Goal: Communication & Community: Ask a question

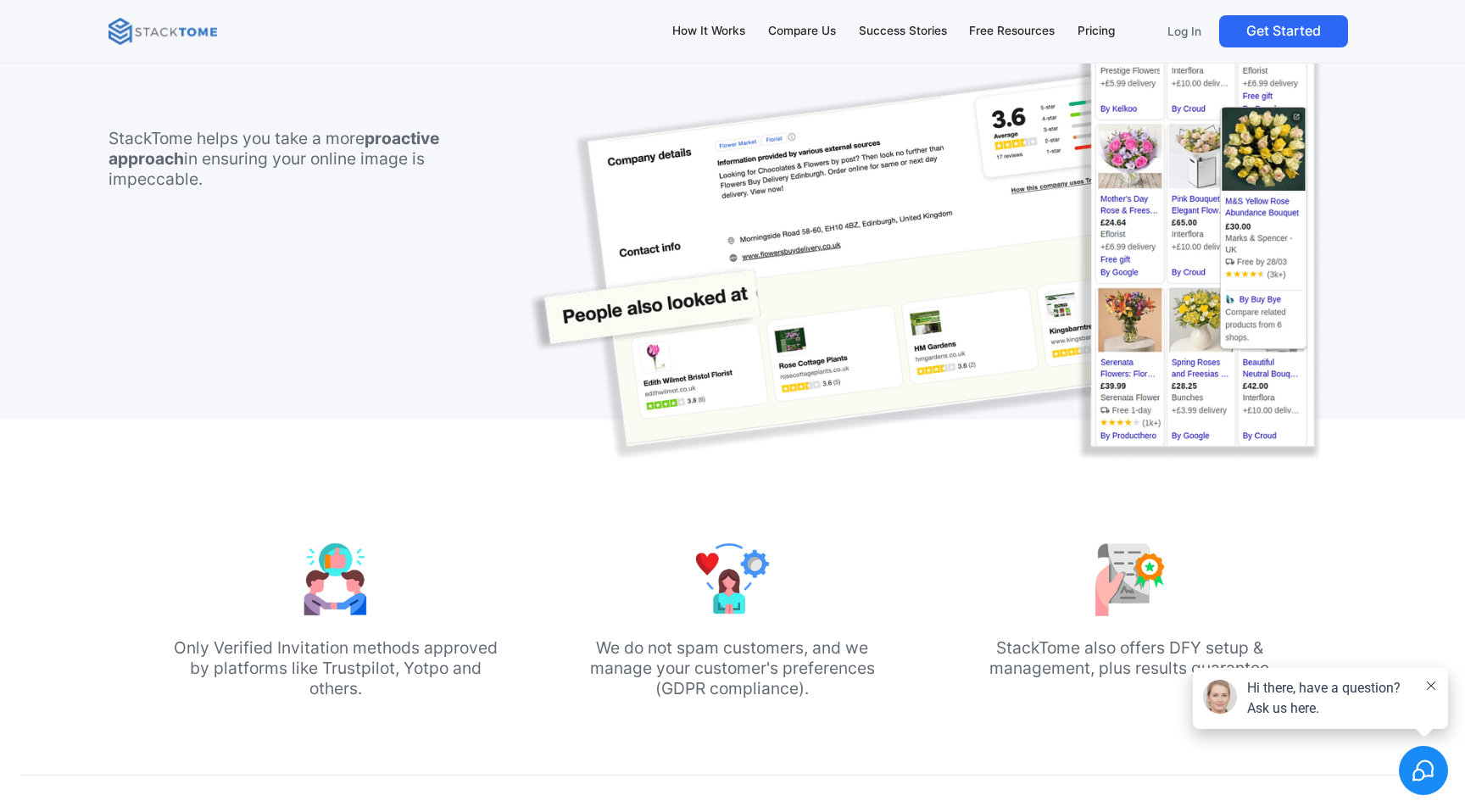
scroll to position [1563, 0]
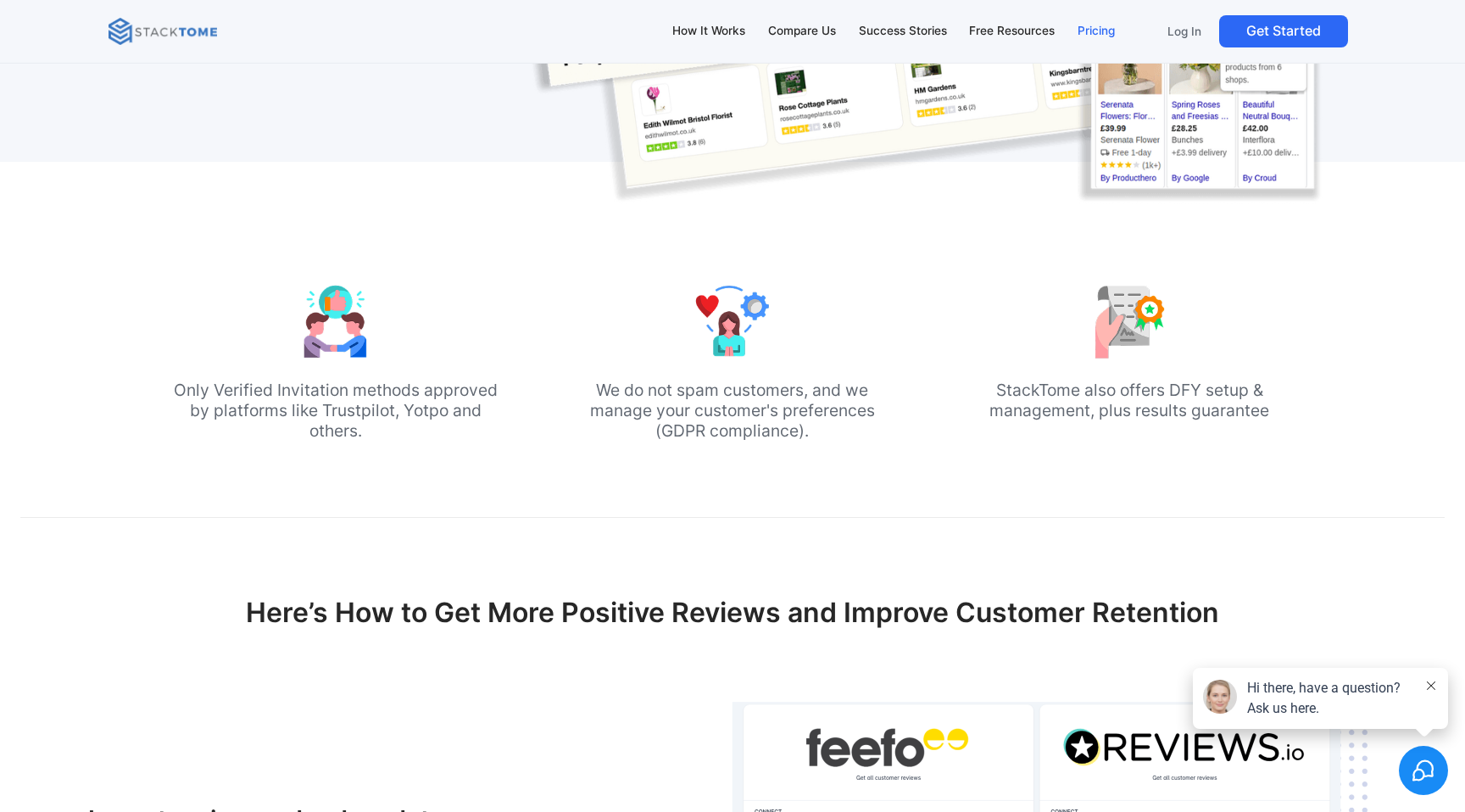
click at [1091, 30] on div "Pricing" at bounding box center [1096, 31] width 38 height 19
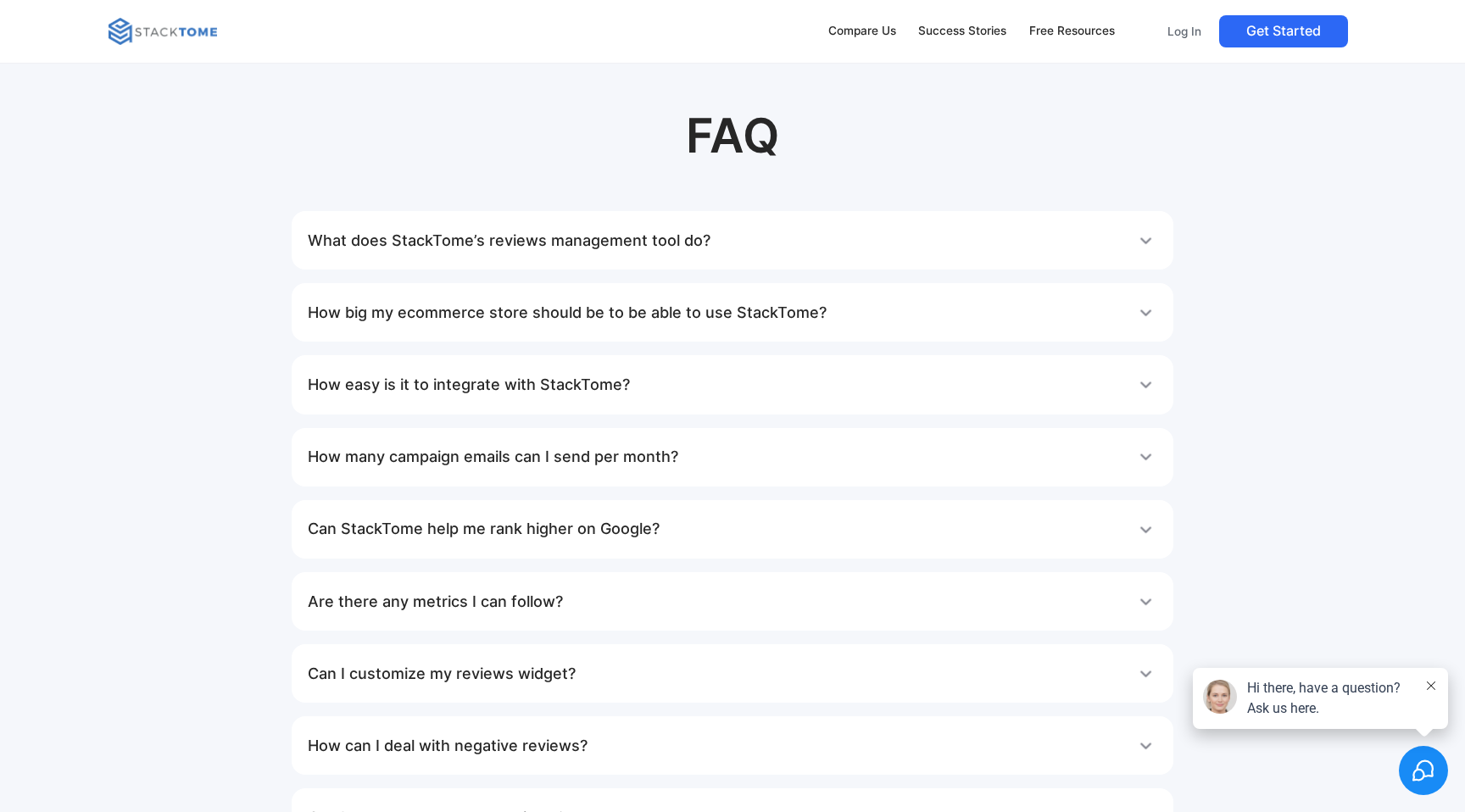
scroll to position [2957, 0]
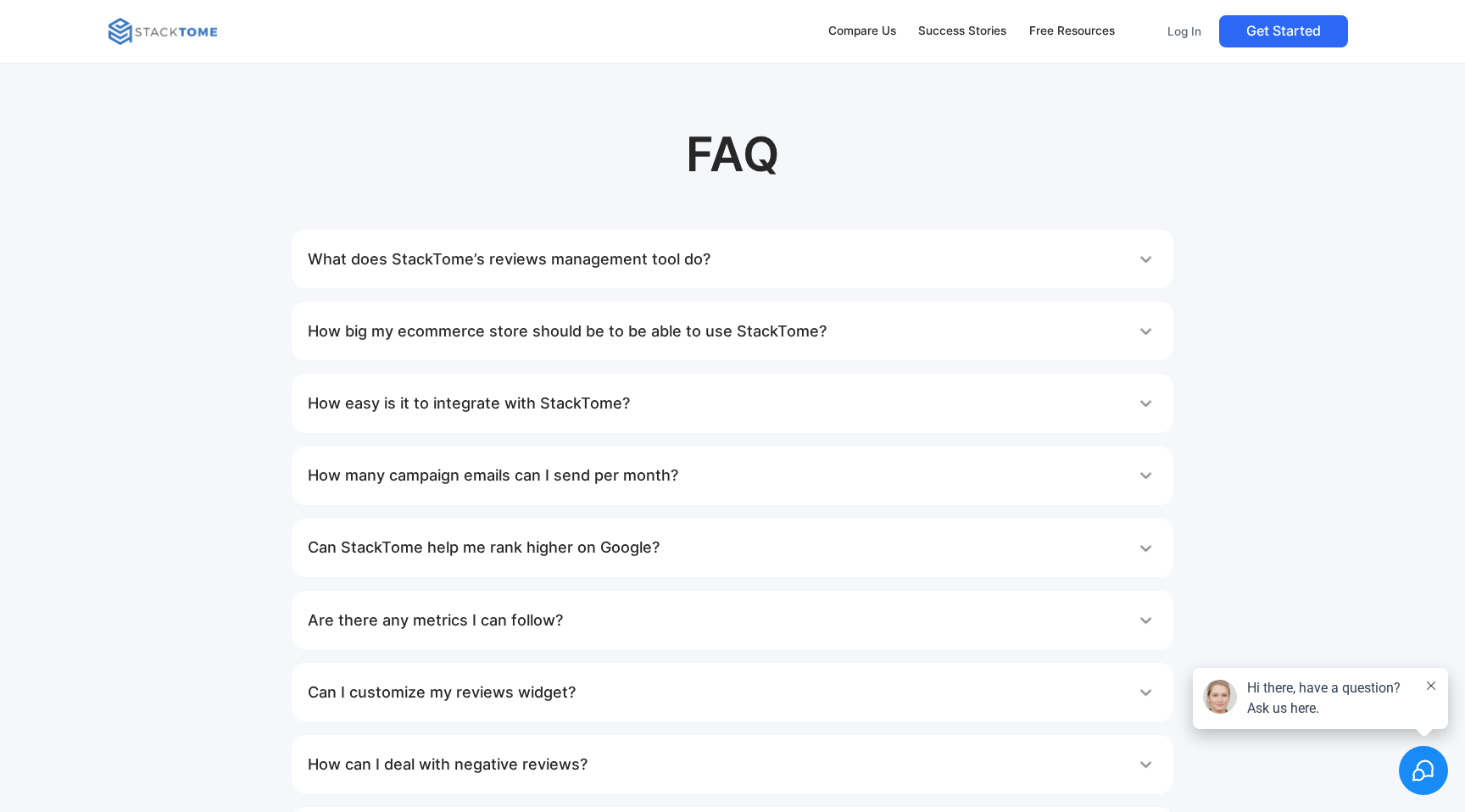
click at [570, 251] on h1 "What does StackTome’s reviews management tool do?" at bounding box center [509, 260] width 403 height 34
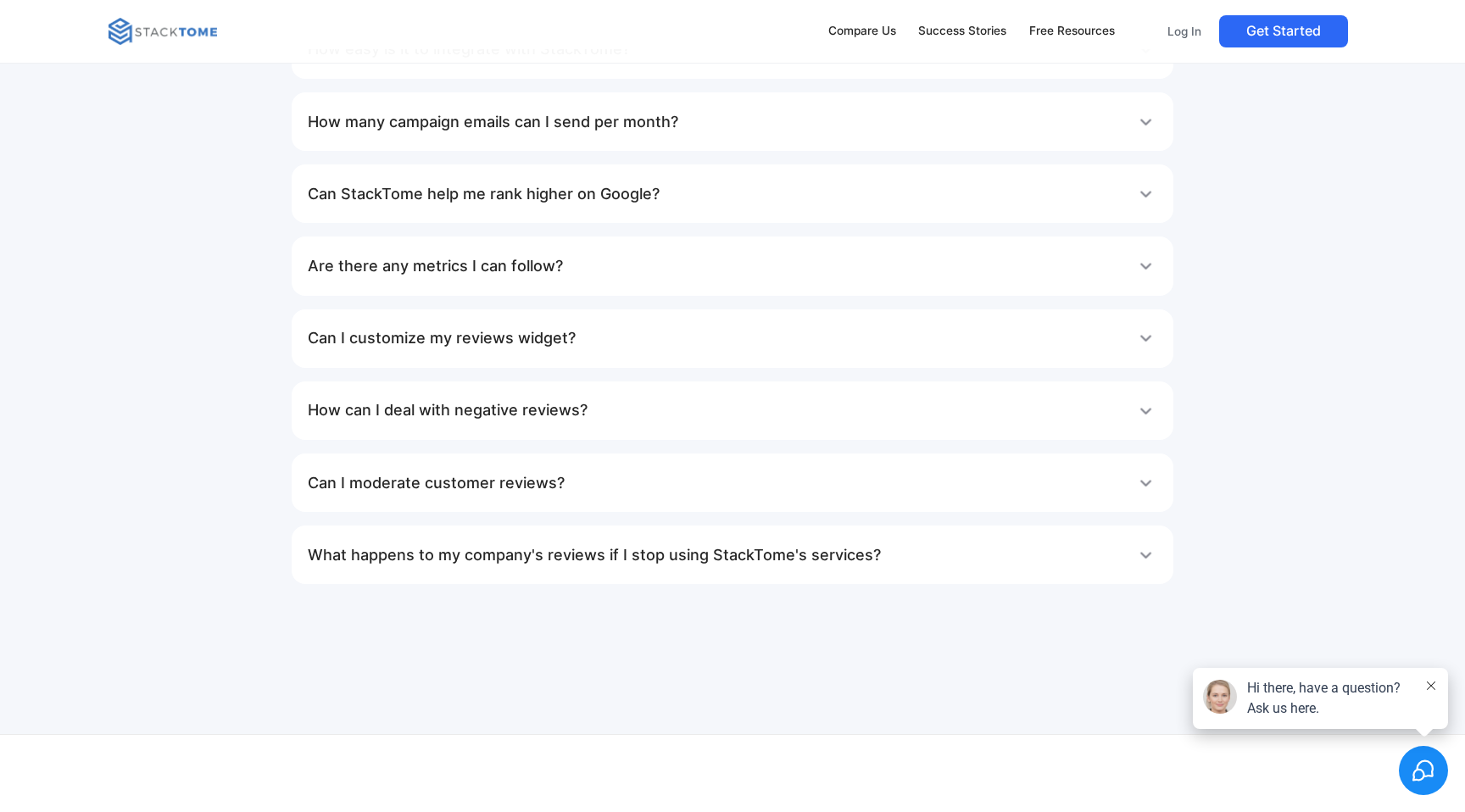
scroll to position [3409, 0]
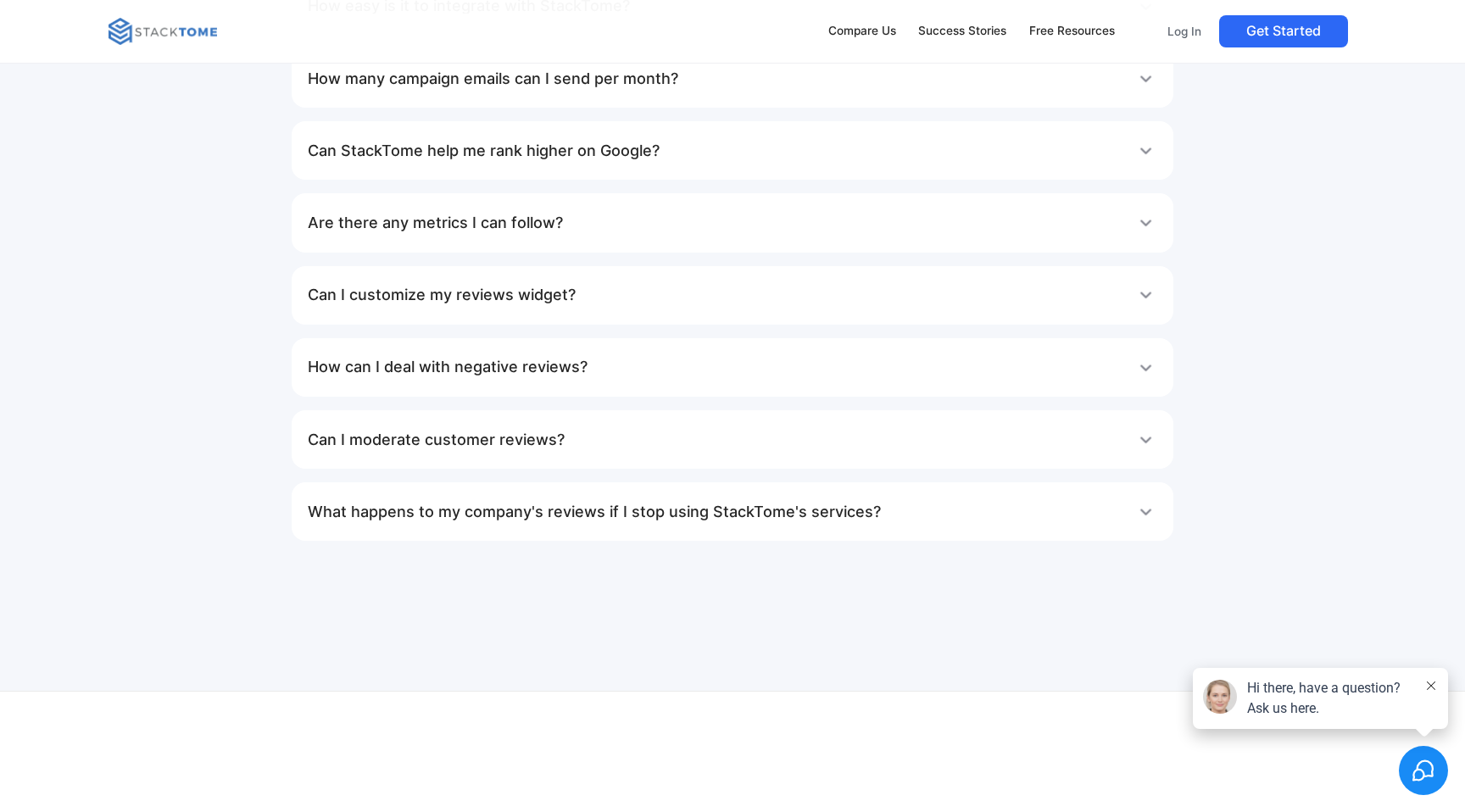
click at [481, 442] on h1 "Can I moderate customer reviews?" at bounding box center [436, 440] width 257 height 34
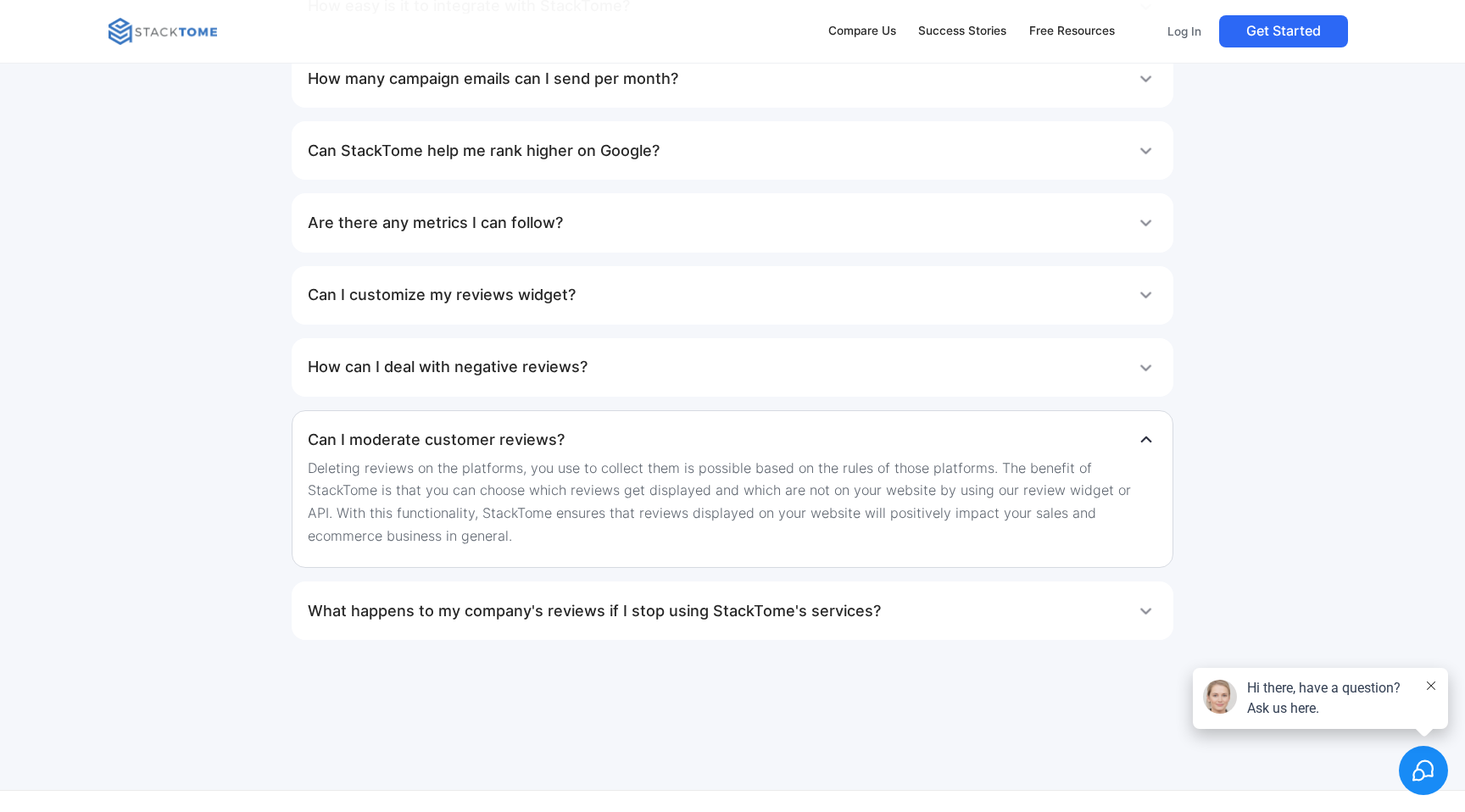
click at [481, 443] on h1 "Can I moderate customer reviews?" at bounding box center [436, 440] width 257 height 34
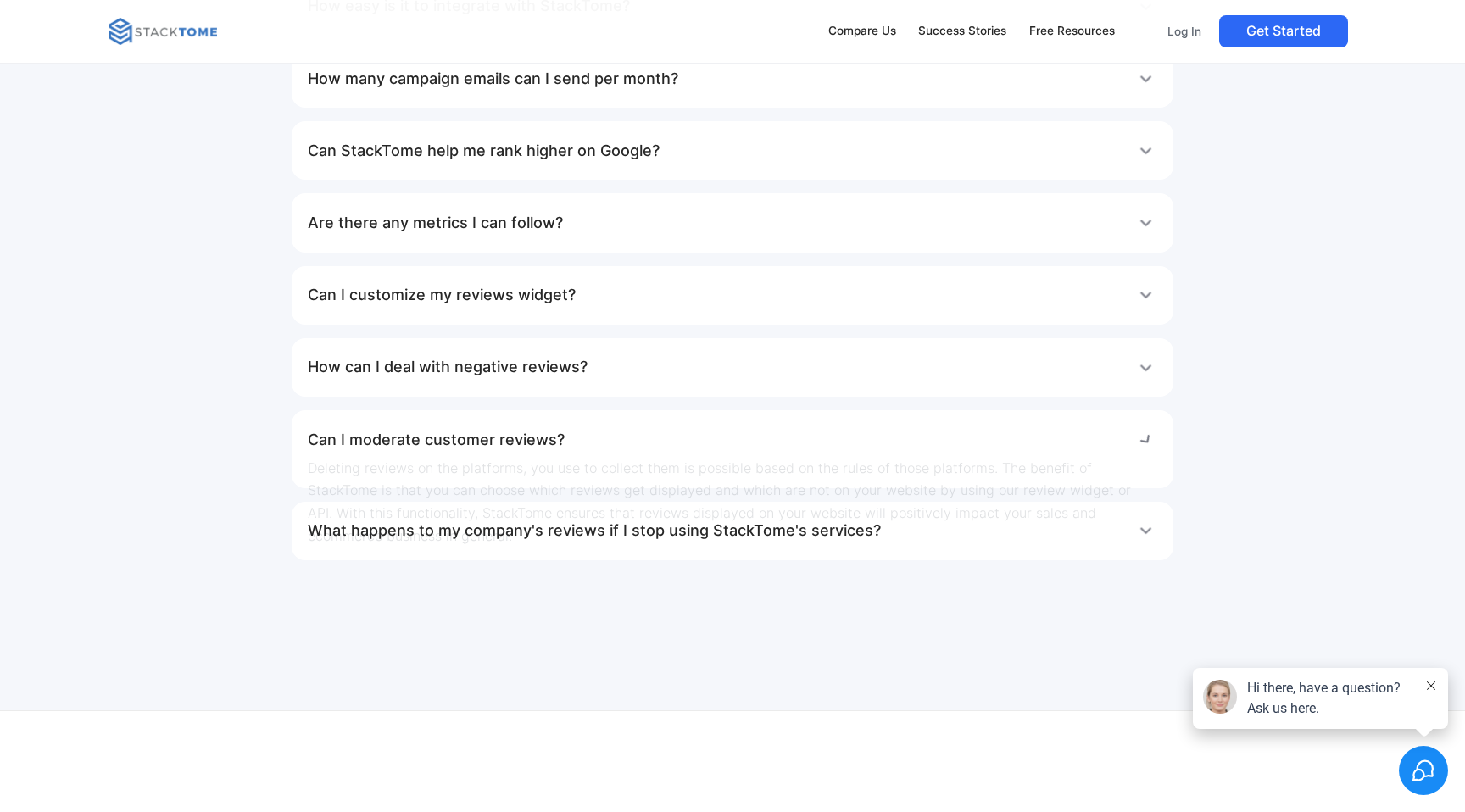
click at [481, 371] on h1 "How can I deal with negative reviews?" at bounding box center [447, 367] width 279 height 34
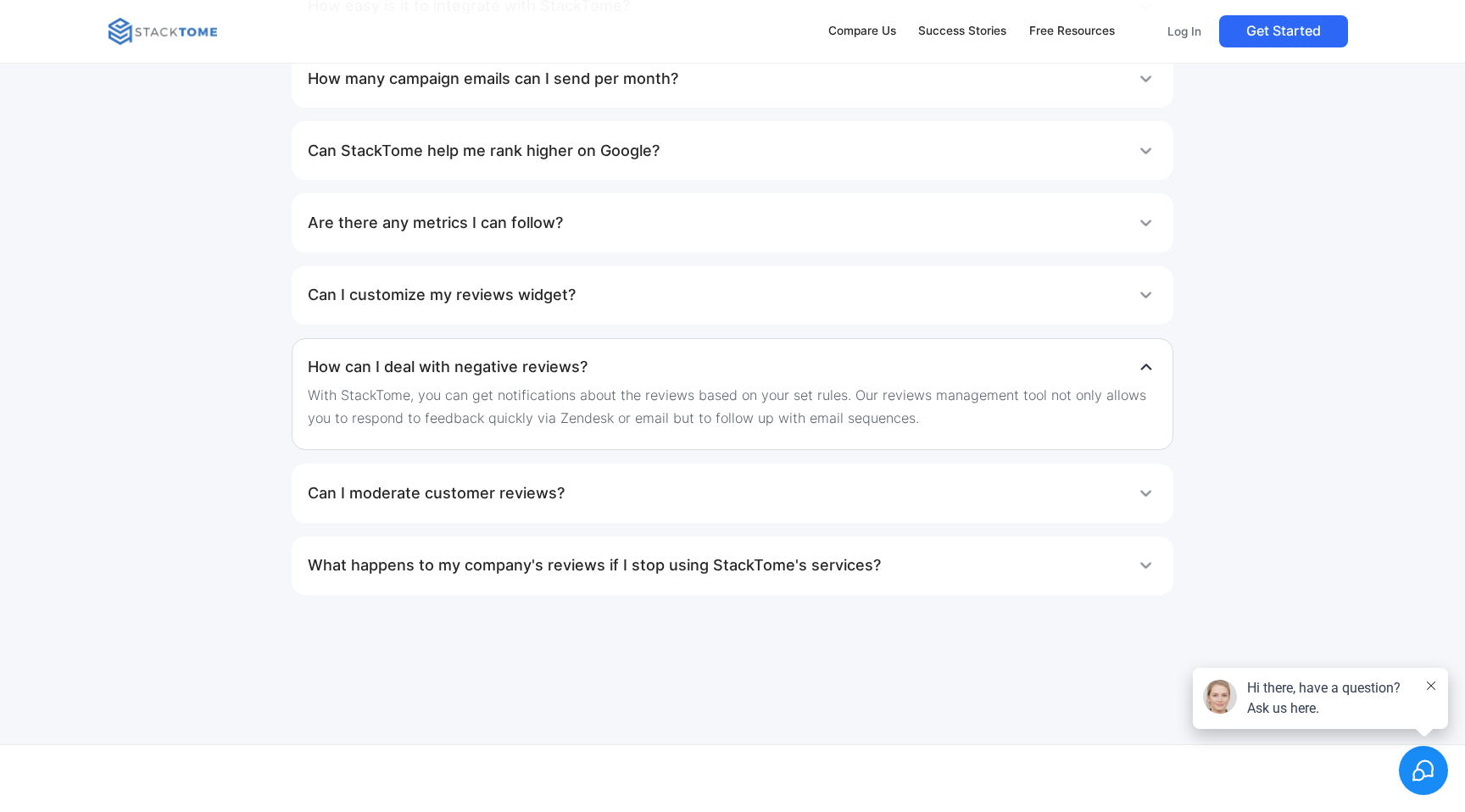
click at [480, 310] on h1 "Can I customize my reviews widget?" at bounding box center [441, 295] width 268 height 34
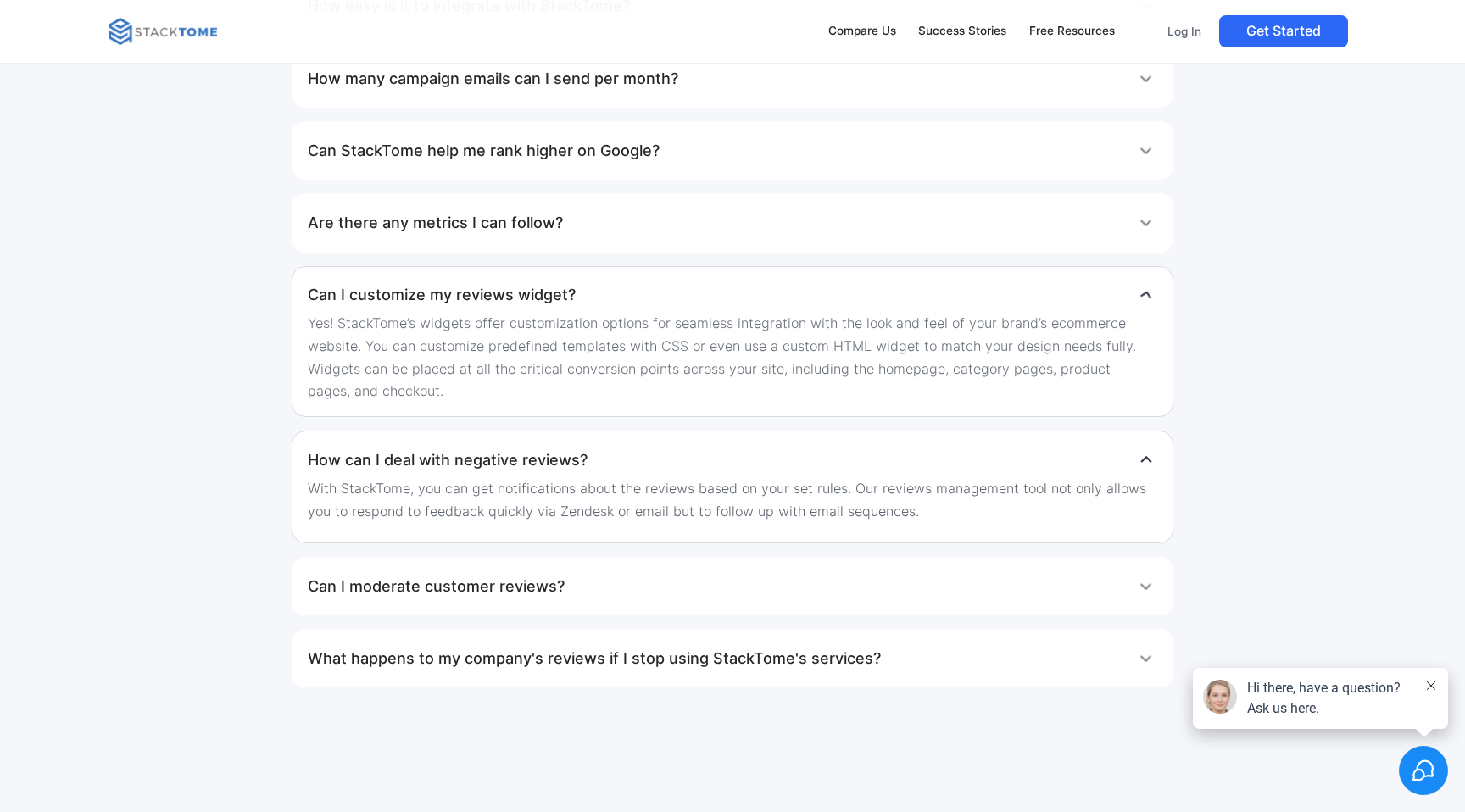
click at [472, 239] on h1 "Are there any metrics I can follow?" at bounding box center [435, 223] width 255 height 34
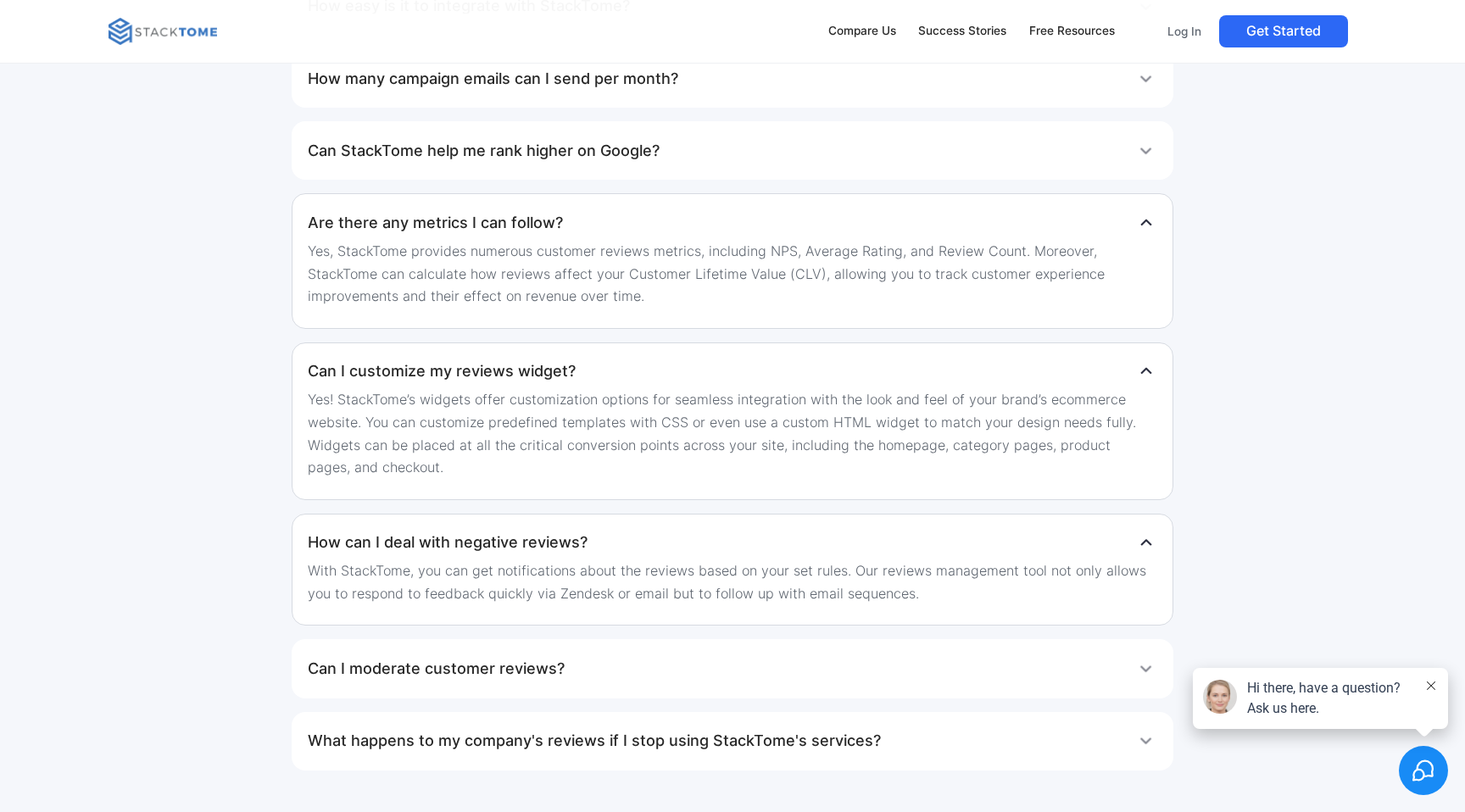
click at [472, 162] on h1 "Can StackTome help me rank higher on Google?" at bounding box center [484, 151] width 352 height 34
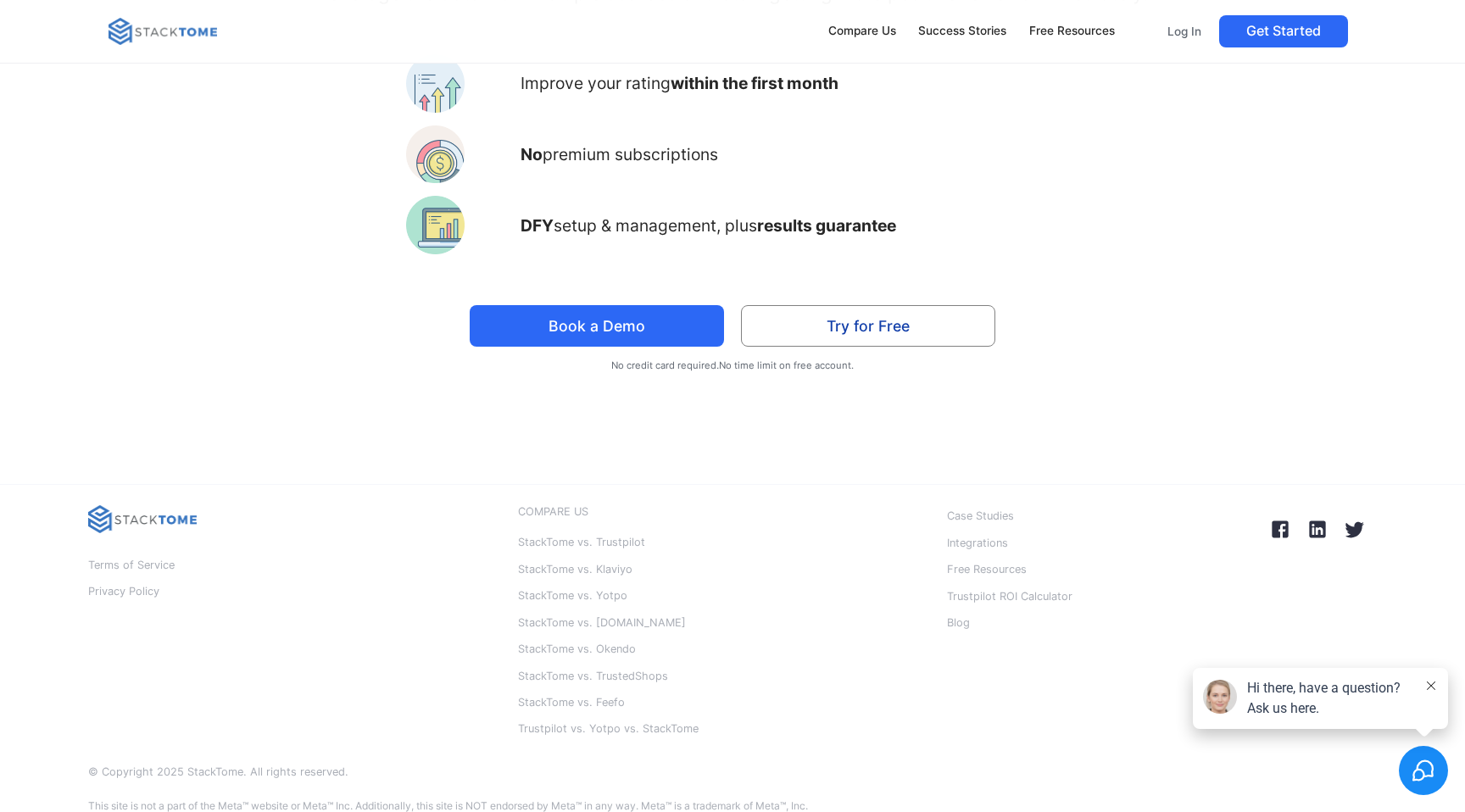
scroll to position [4683, 0]
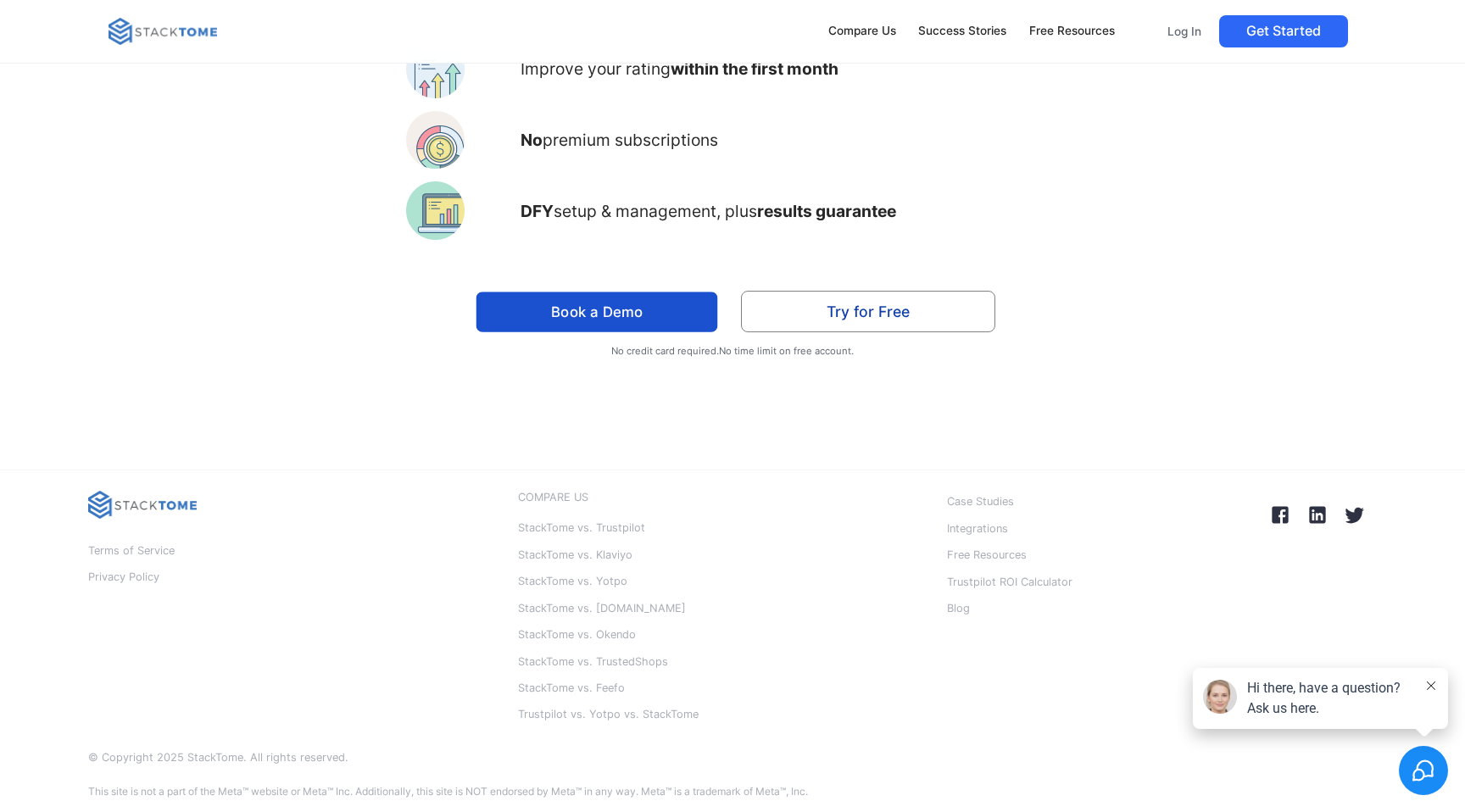
click at [601, 309] on link "Book a Demo" at bounding box center [597, 311] width 242 height 40
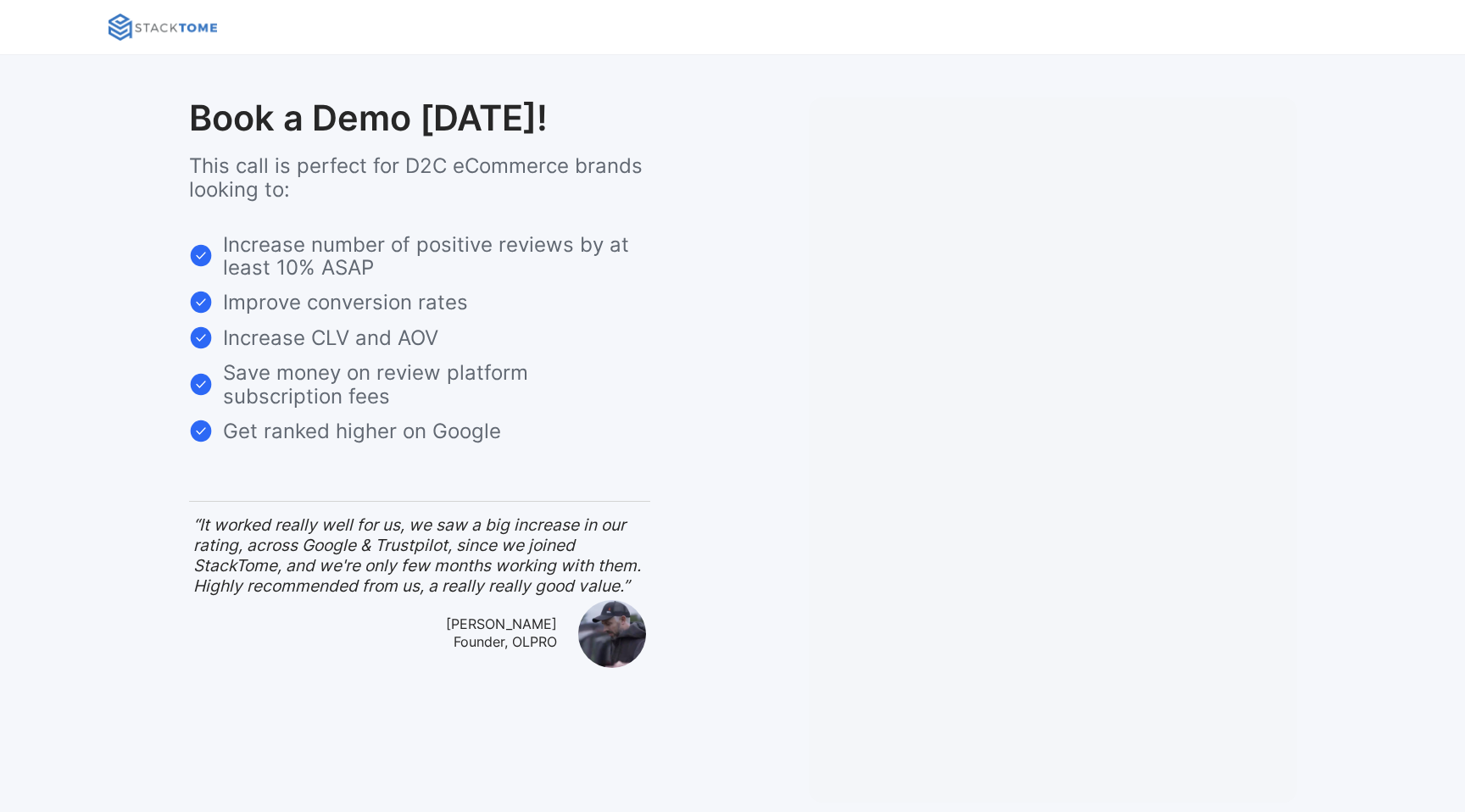
click at [146, 24] on img at bounding box center [162, 26] width 108 height 27
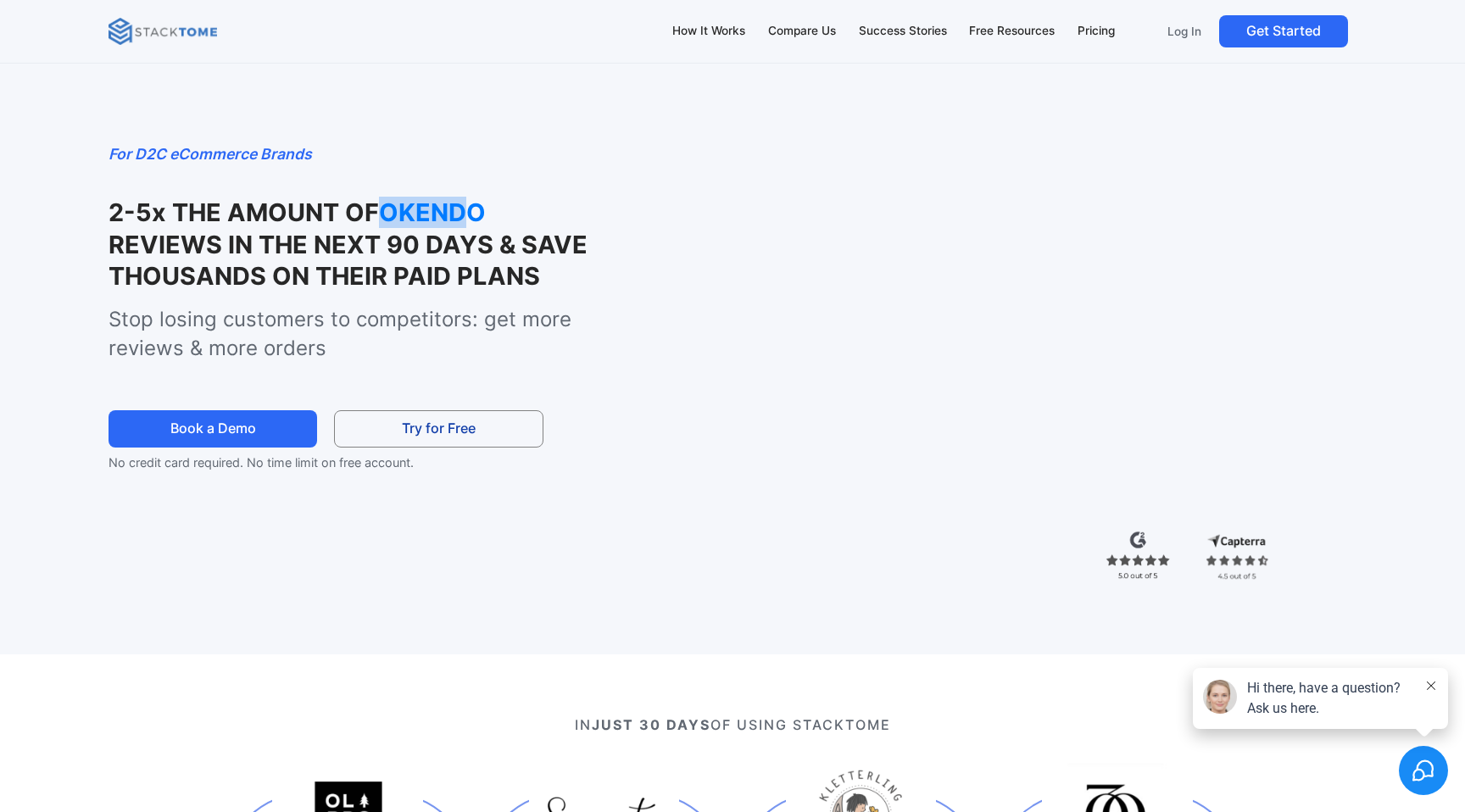
drag, startPoint x: 384, startPoint y: 213, endPoint x: 471, endPoint y: 212, distance: 87.0
click at [471, 212] on strong "OKENDO" at bounding box center [464, 212] width 169 height 31
click at [523, 190] on div "For D2C eCommerce Brands 2-5x THE AMOUNT OF OKENDO REVIEWS IN THE NEXT 90 DAYS …" at bounding box center [341, 307] width 465 height 330
click at [1027, 30] on div "Free Resources" at bounding box center [1011, 31] width 86 height 19
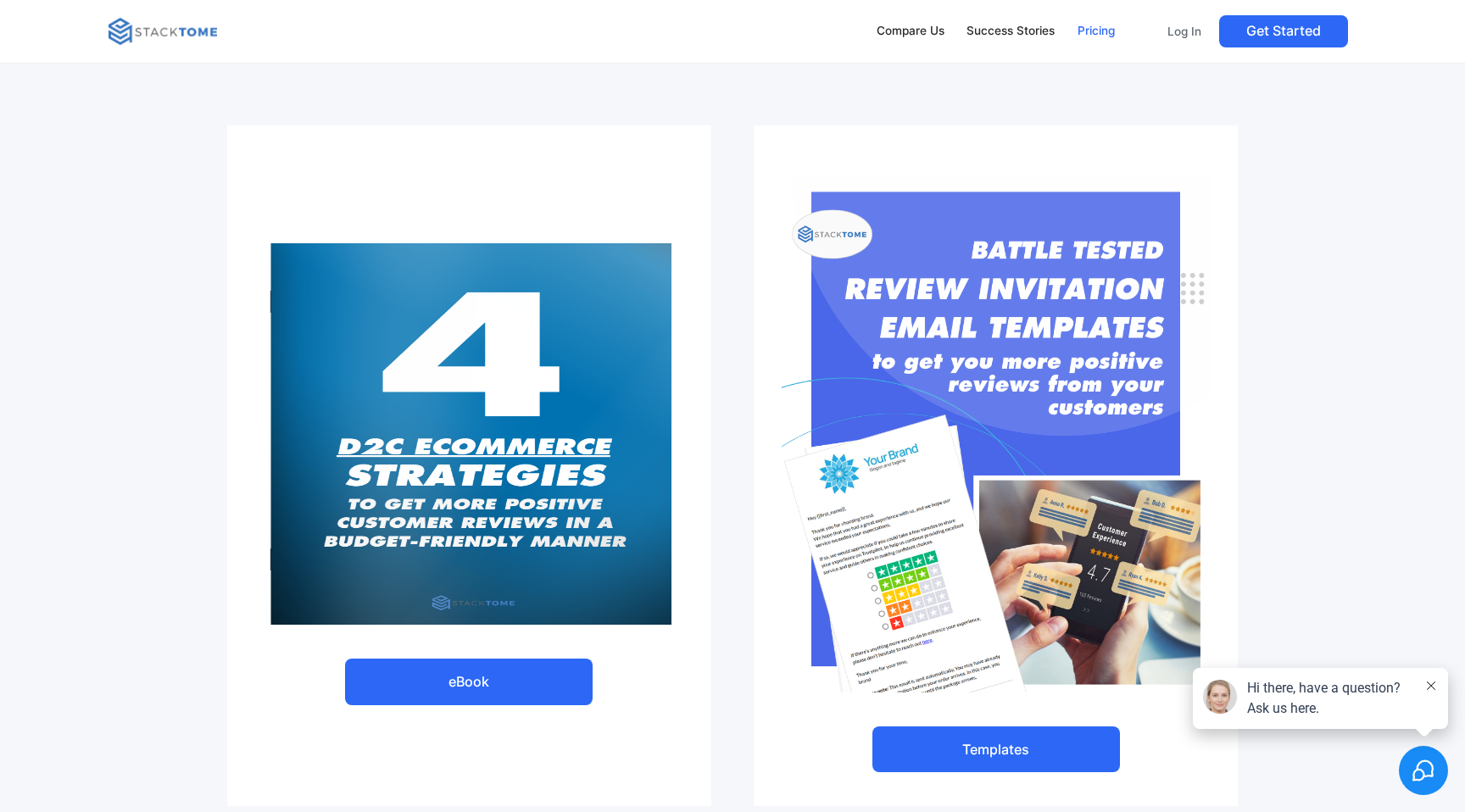
click at [1082, 29] on div "Pricing" at bounding box center [1096, 31] width 38 height 19
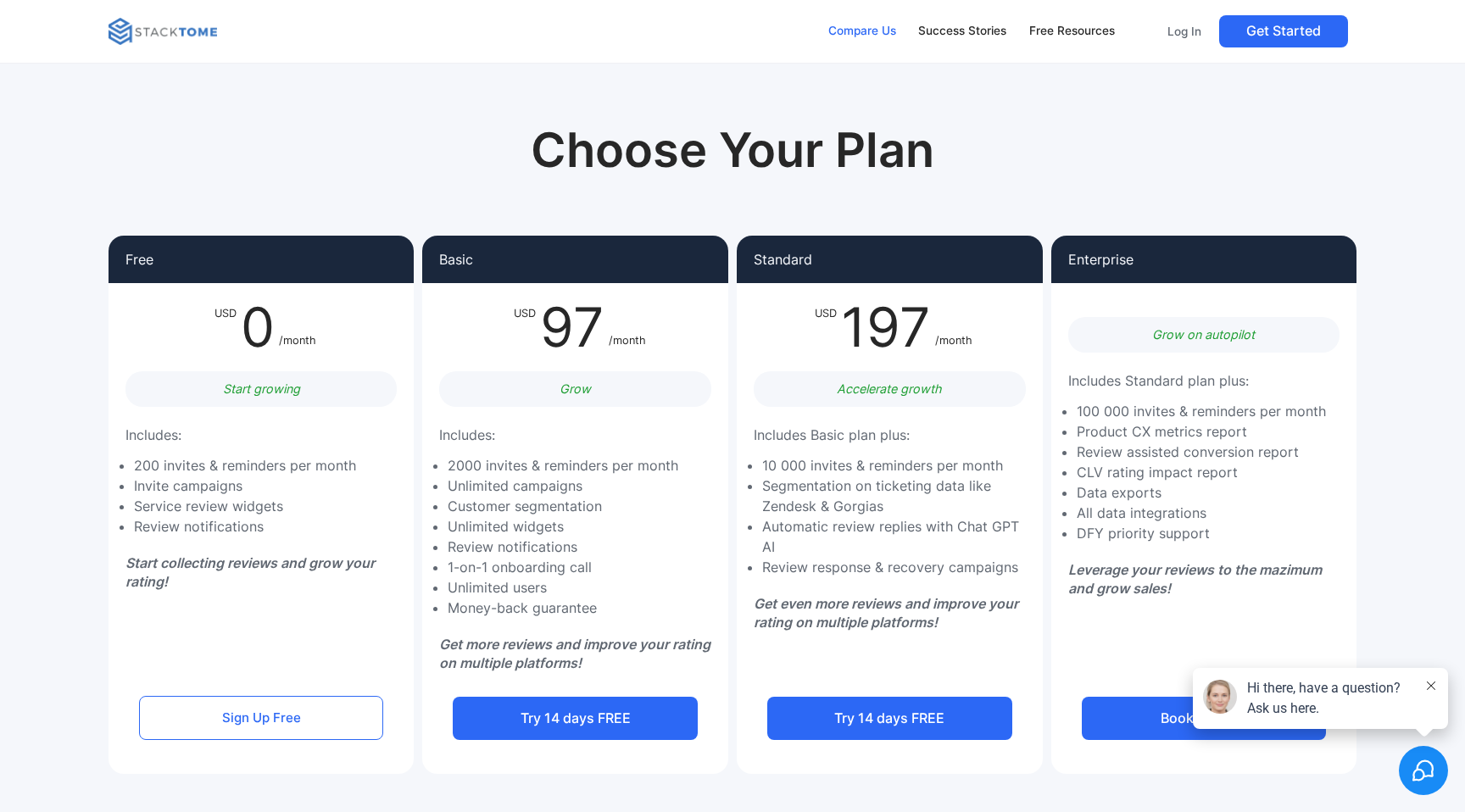
click at [853, 40] on div "Compare Us" at bounding box center [863, 31] width 68 height 19
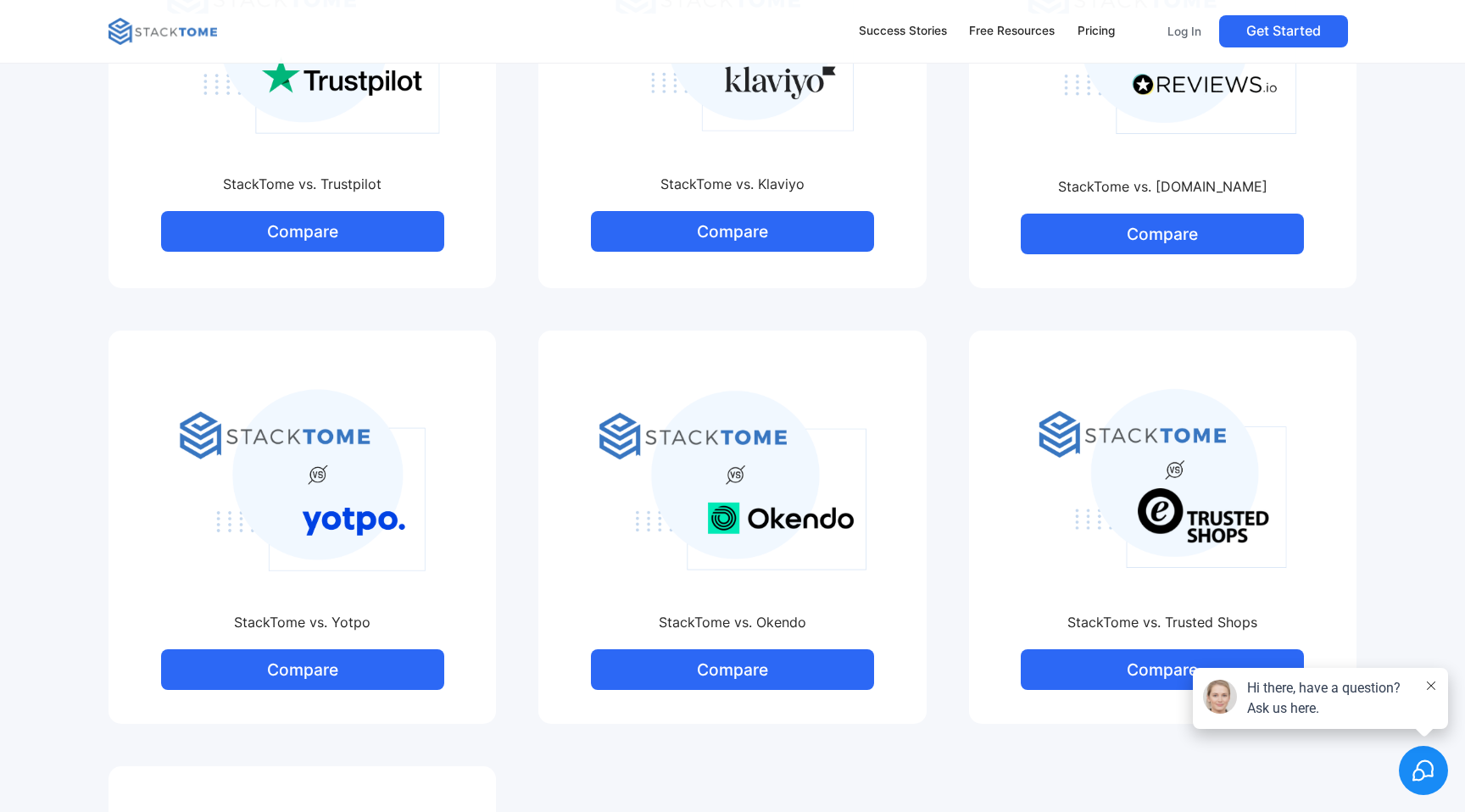
scroll to position [536, 0]
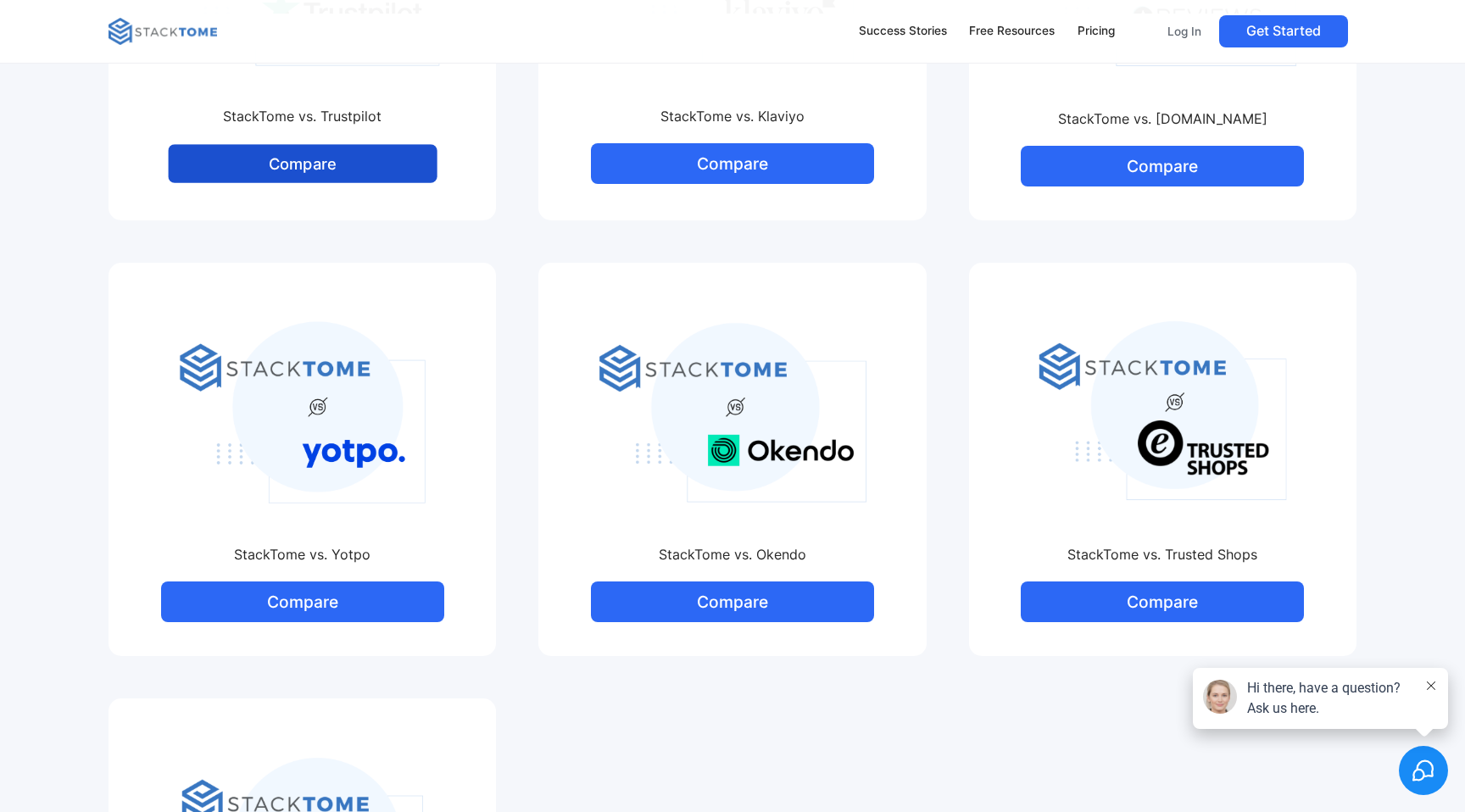
click at [345, 167] on link "Compare" at bounding box center [302, 164] width 269 height 39
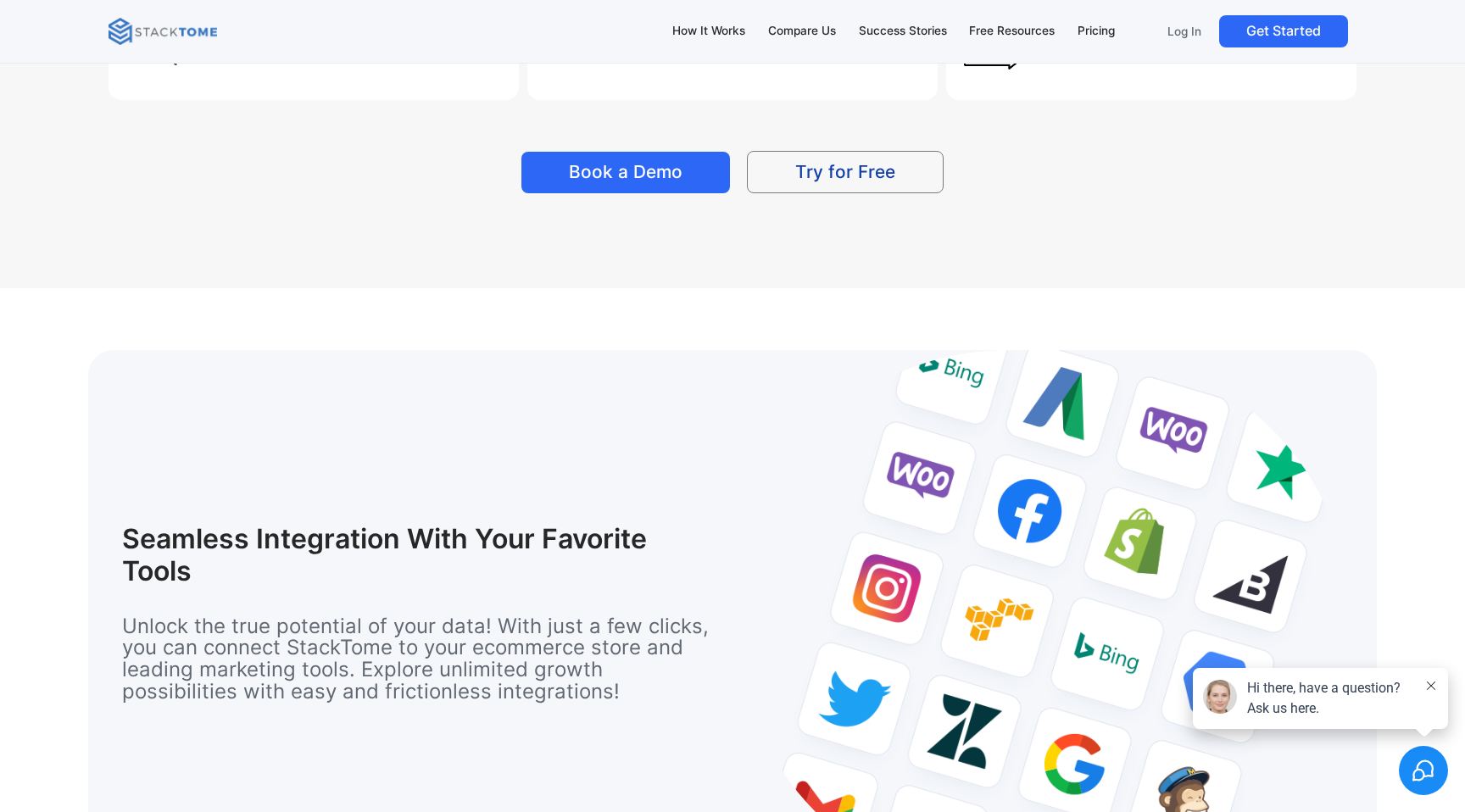
scroll to position [3179, 0]
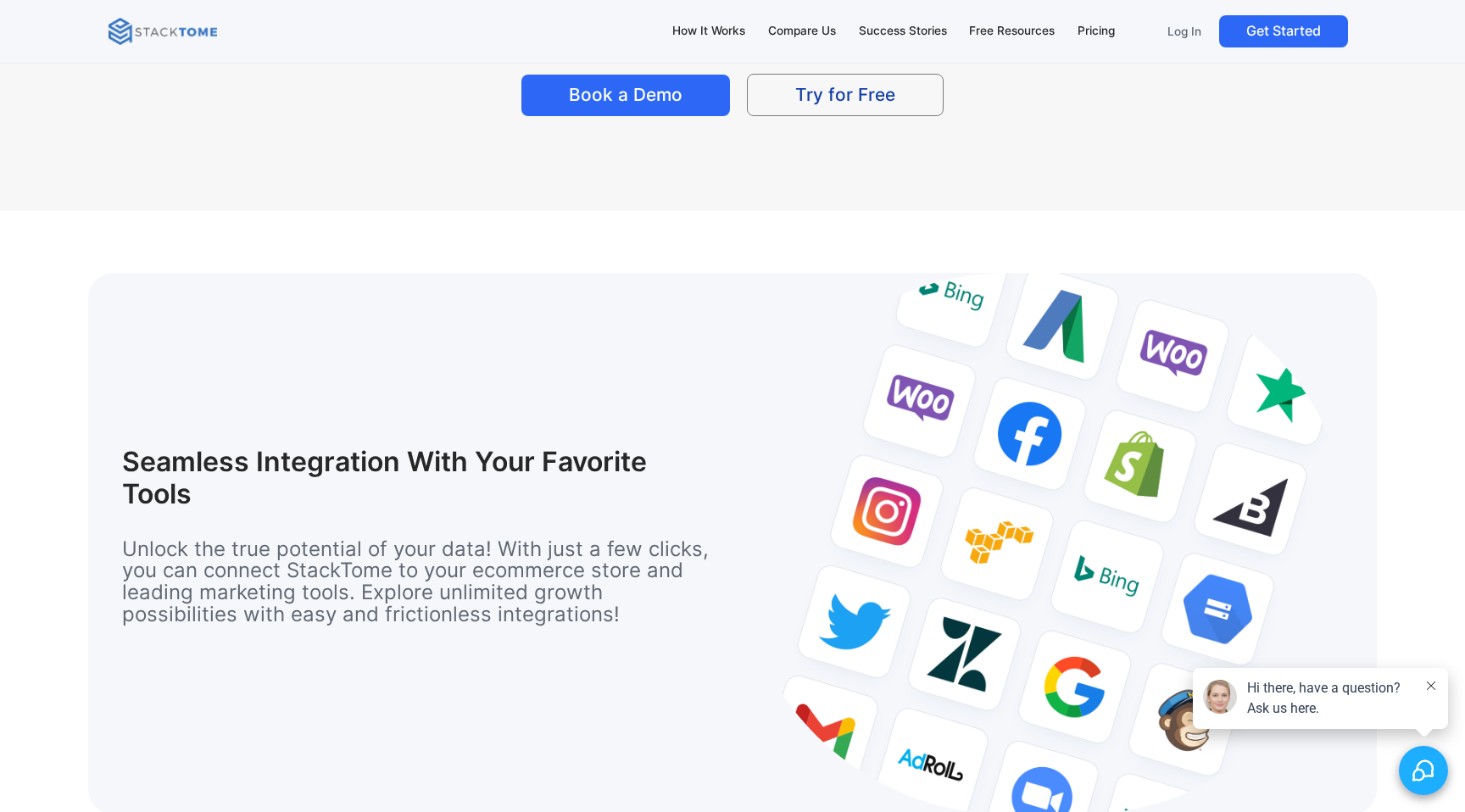
click at [1425, 764] on icon "Select to open the chat widget" at bounding box center [1423, 771] width 22 height 22
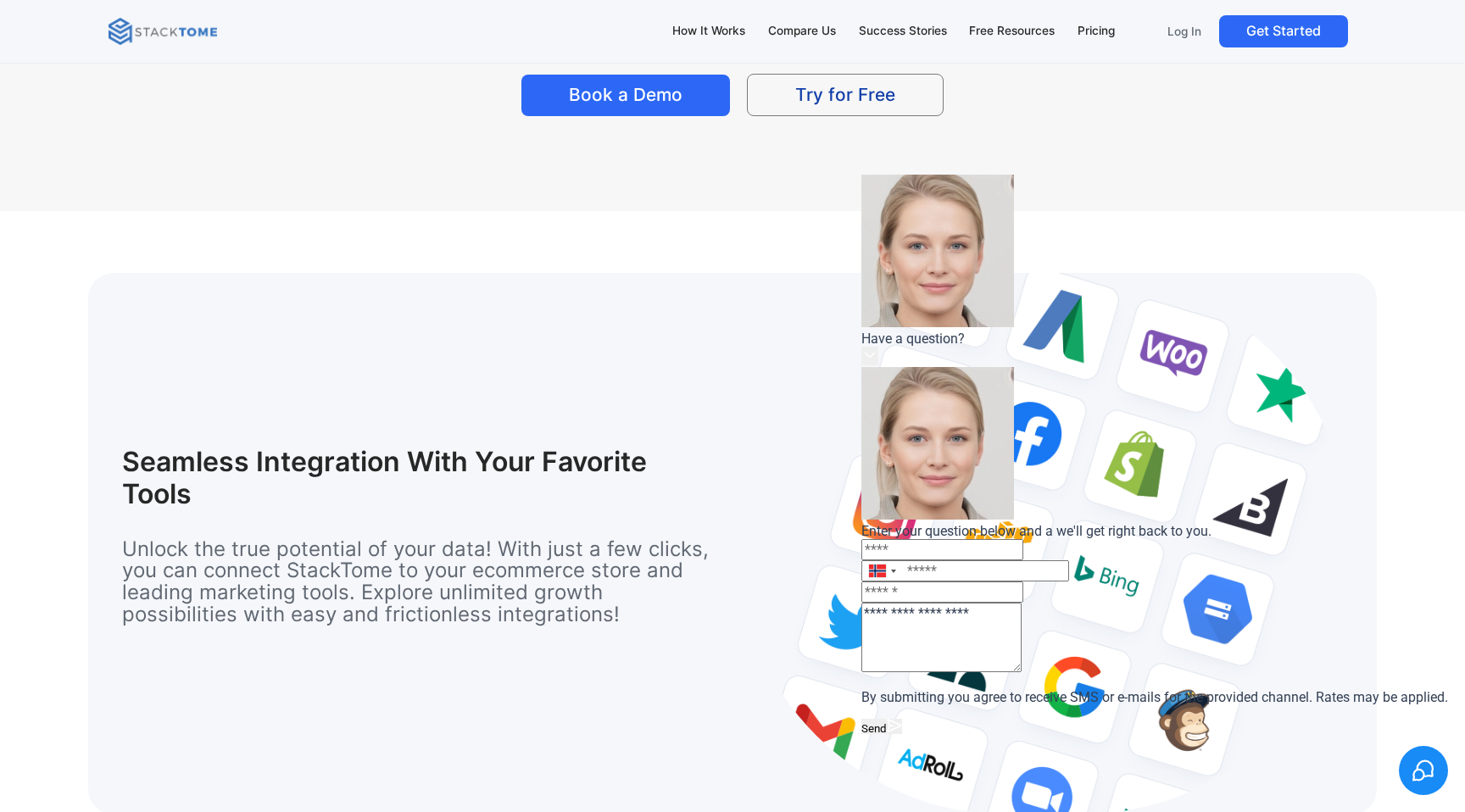
click at [1024, 539] on input "Name" at bounding box center [943, 549] width 162 height 22
type input "*********"
type input "**********"
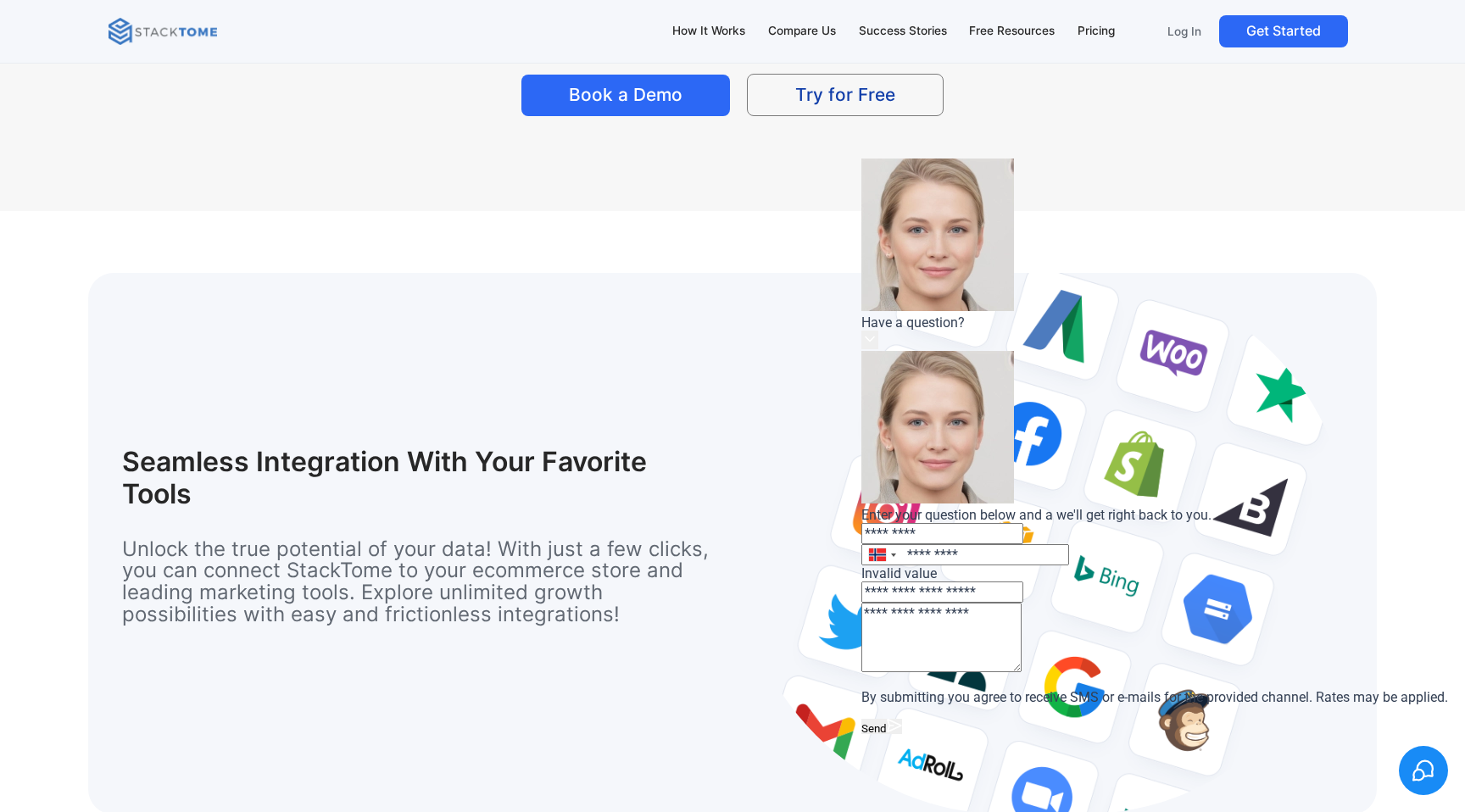
click at [1069, 545] on input "*********" at bounding box center [965, 555] width 208 height 22
click at [1022, 603] on textarea "**********" at bounding box center [942, 638] width 160 height 70
type textarea "**********"
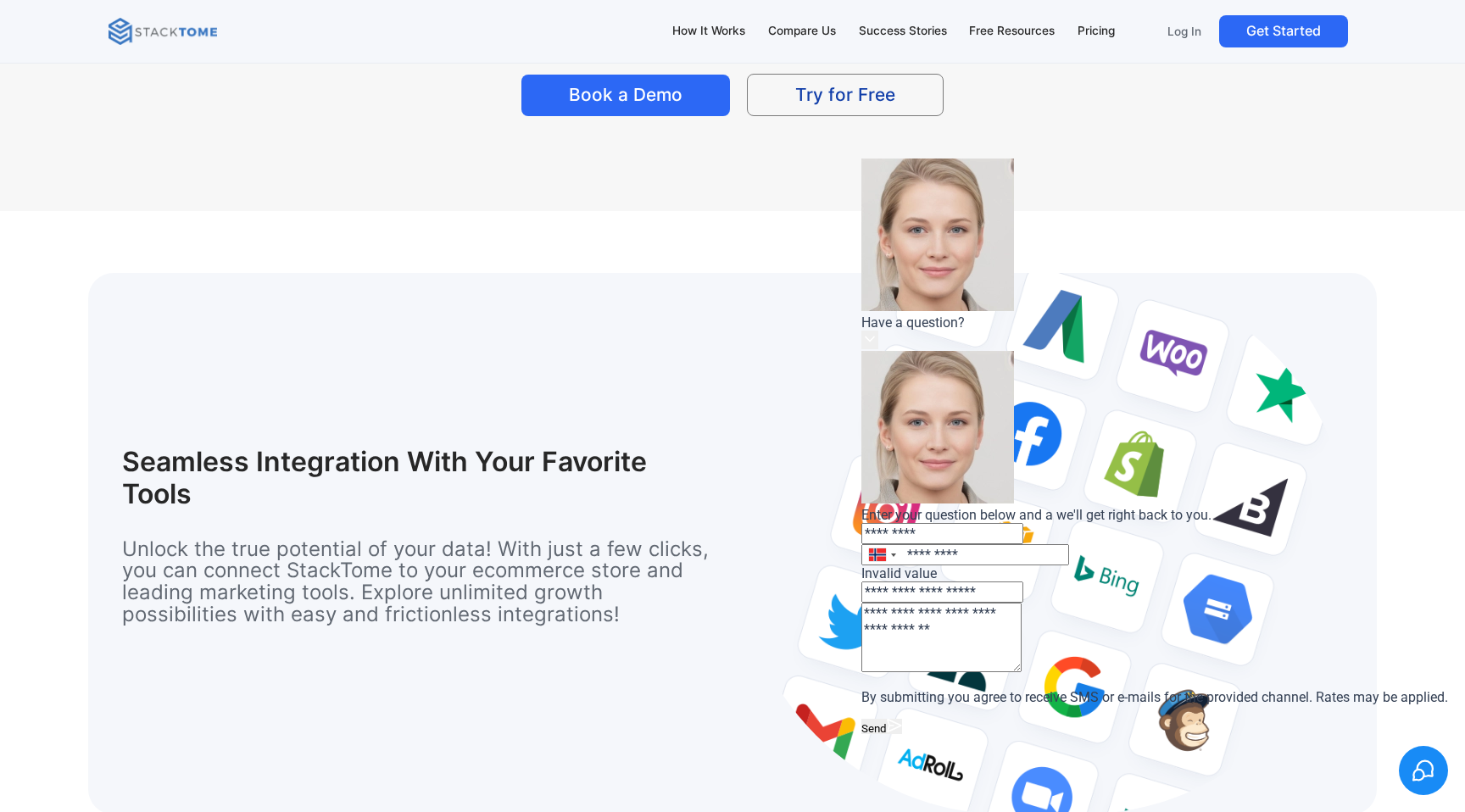
click at [902, 719] on button "Send" at bounding box center [882, 726] width 40 height 15
click at [1069, 545] on input "*********" at bounding box center [965, 555] width 208 height 22
click at [886, 549] on div at bounding box center [878, 555] width 17 height 13
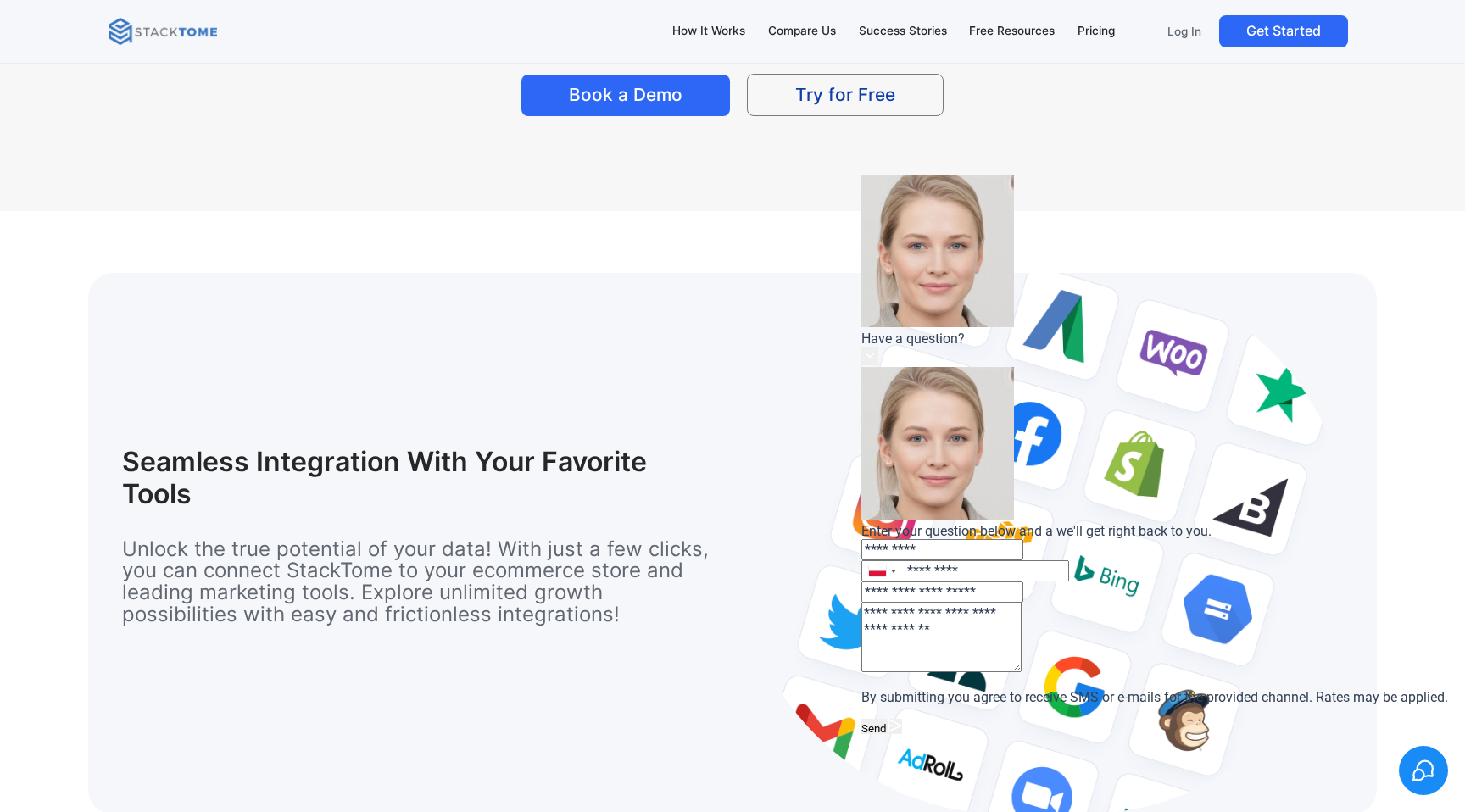
click at [887, 723] on span "Send" at bounding box center [874, 729] width 25 height 13
